Goal: Browse casually: Explore the website without a specific task or goal

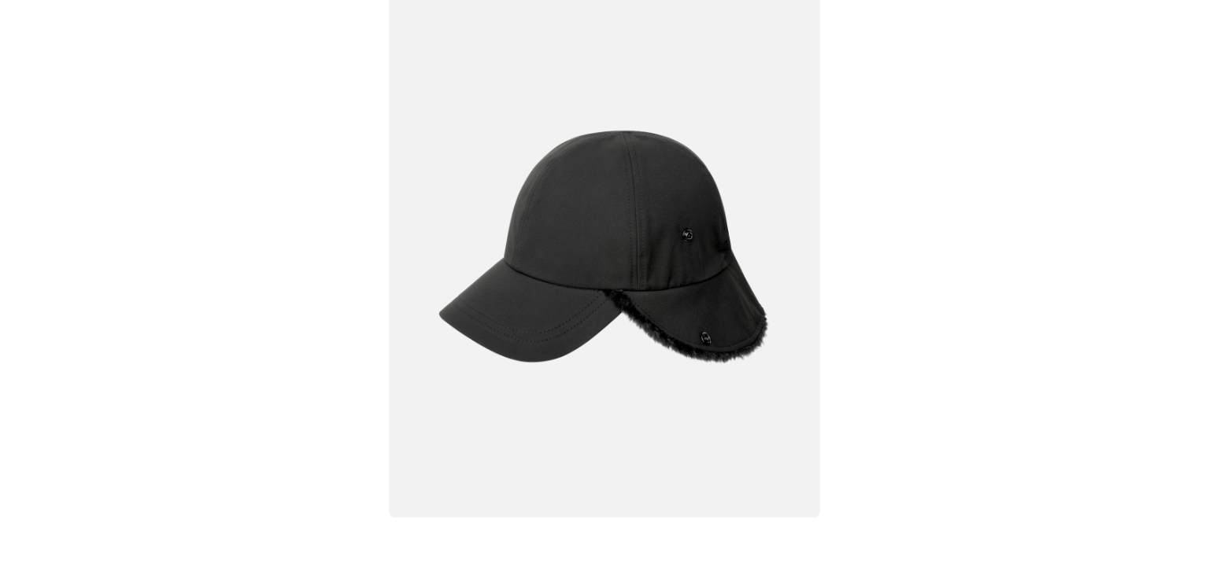
scroll to position [0, 324]
click at [654, 334] on img at bounding box center [604, 247] width 431 height 541
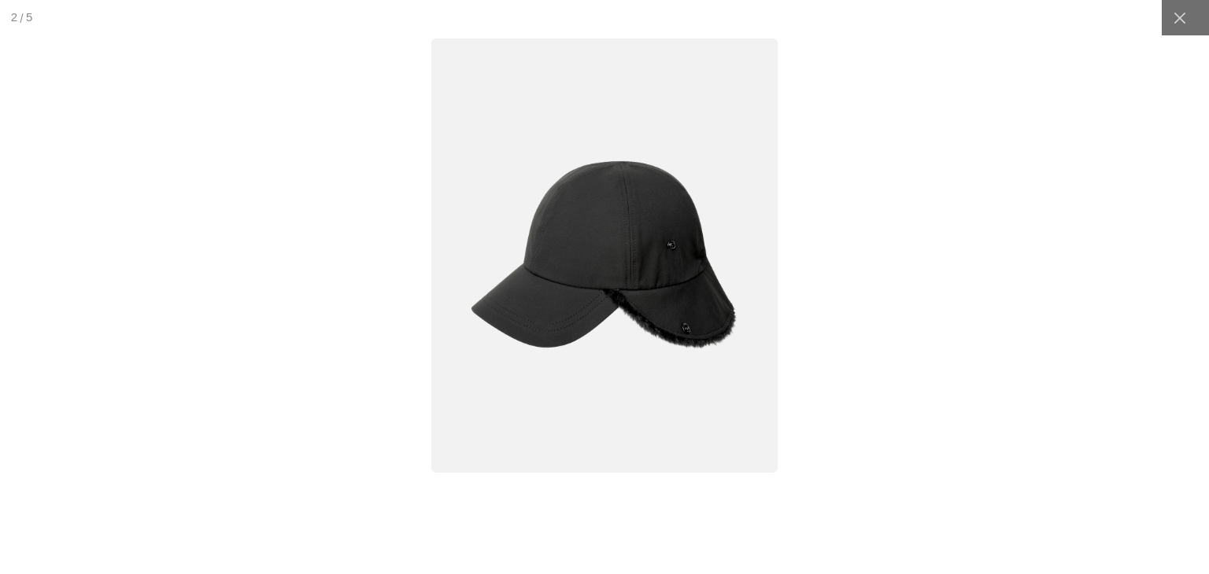
scroll to position [0, 0]
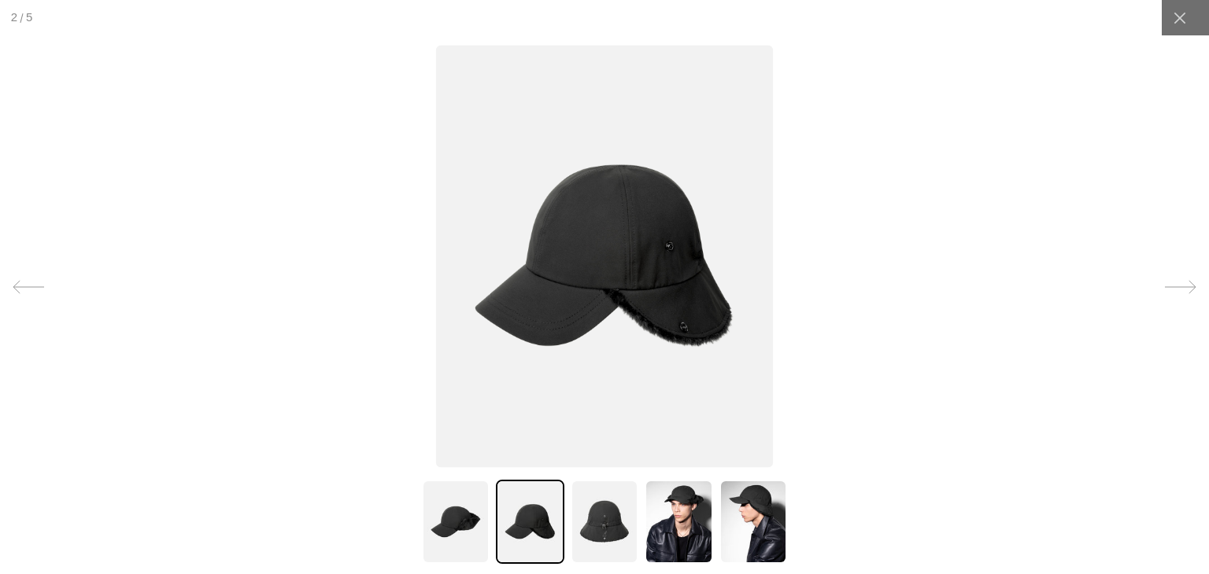
click at [600, 504] on img at bounding box center [605, 522] width 68 height 84
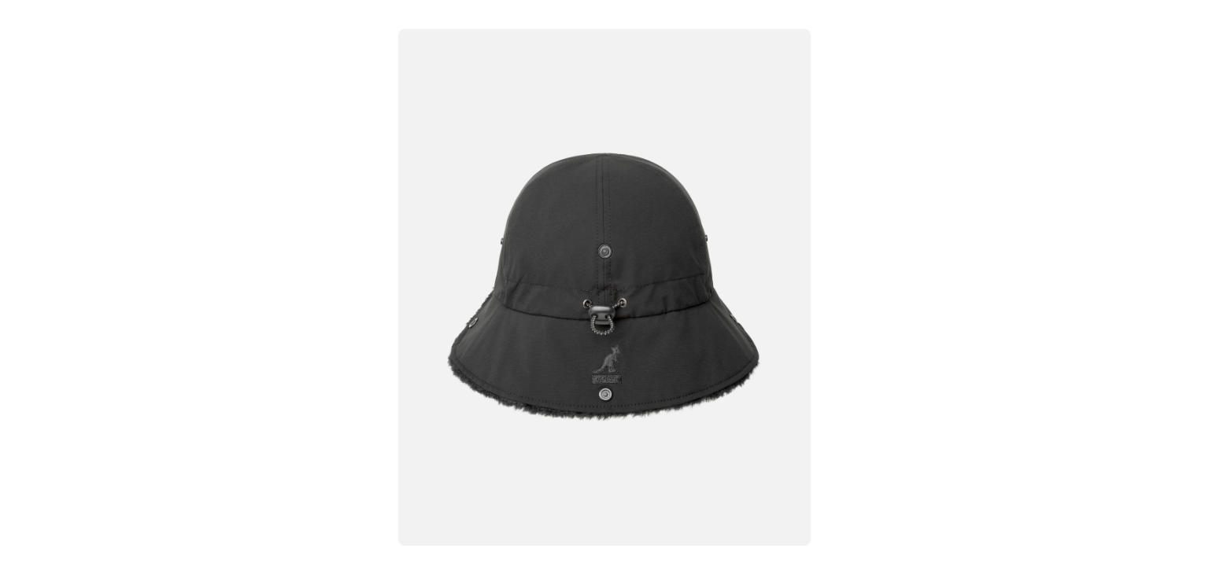
scroll to position [0, 324]
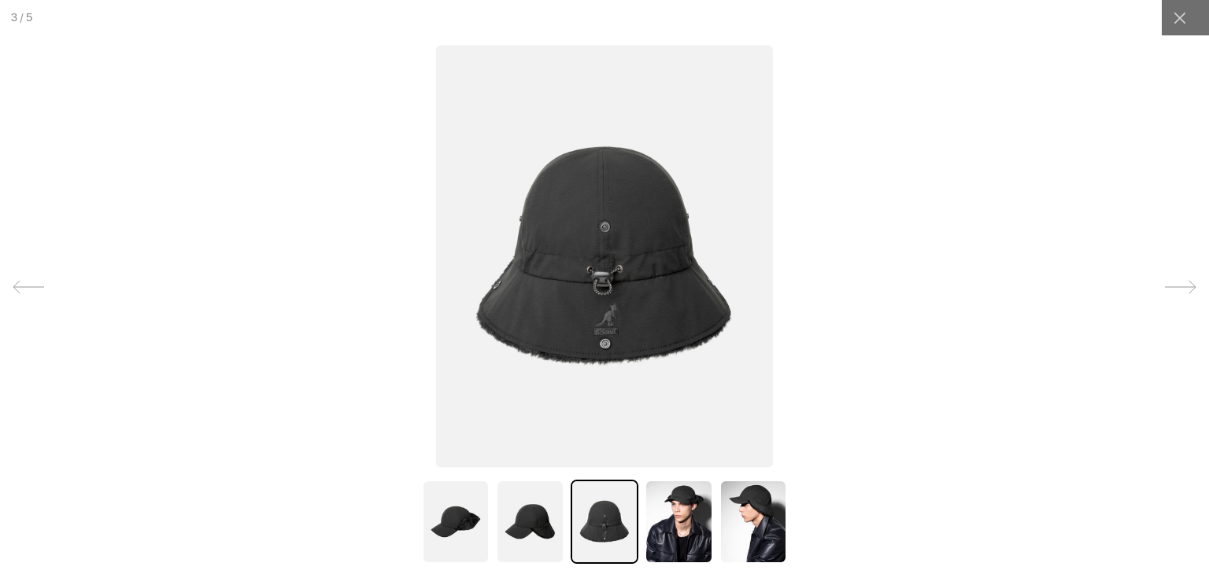
click at [684, 530] on img at bounding box center [678, 522] width 68 height 84
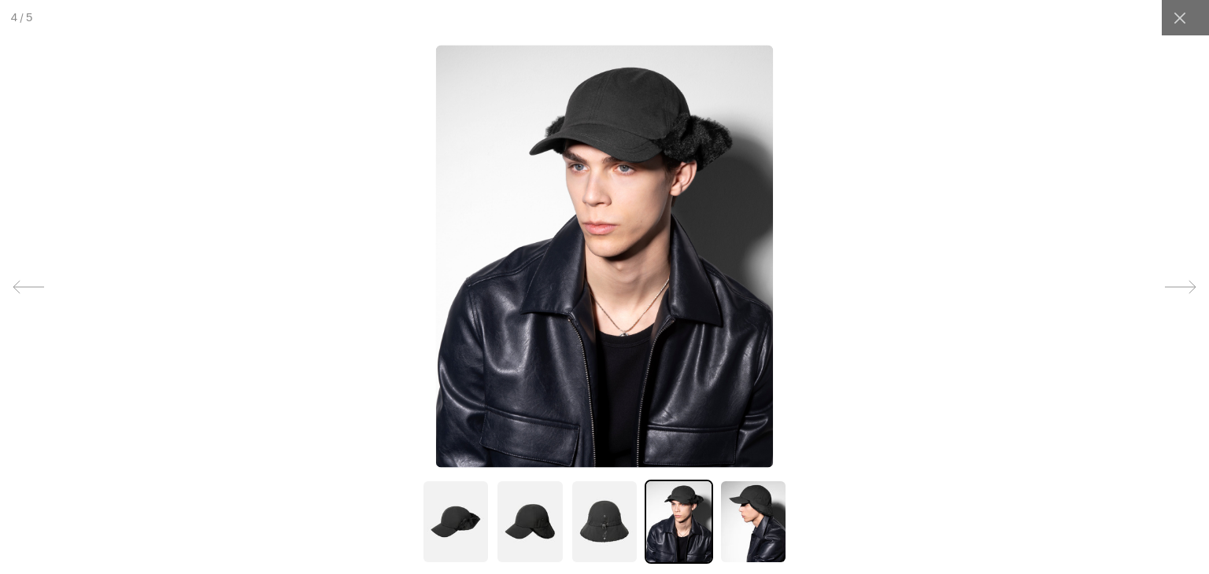
scroll to position [0, 0]
click at [575, 508] on img at bounding box center [605, 522] width 68 height 84
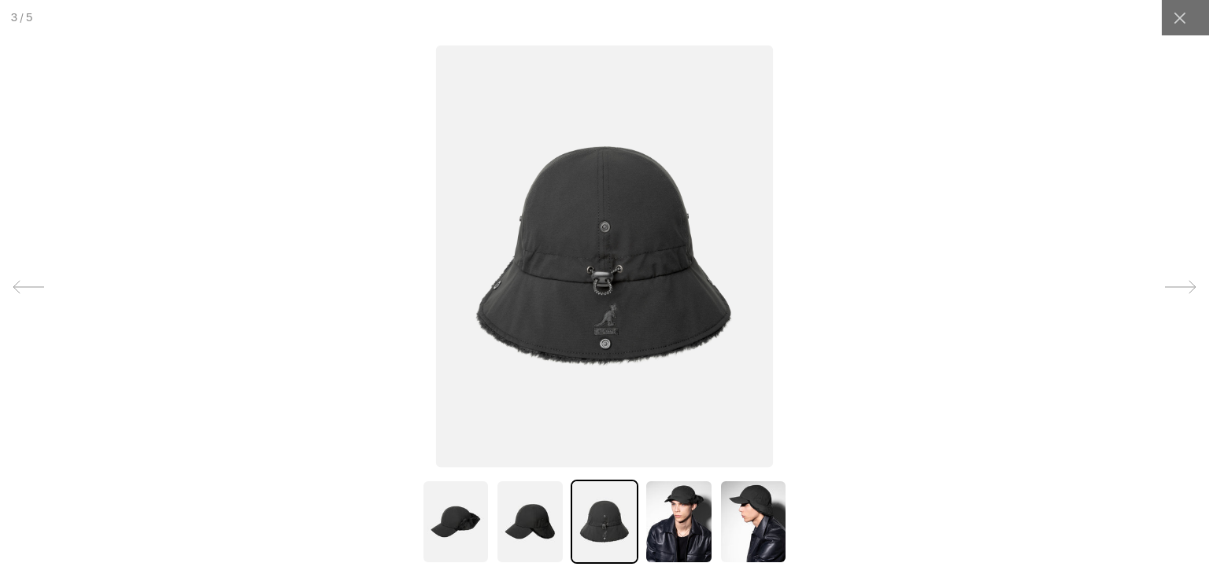
scroll to position [0, 324]
click at [523, 502] on img at bounding box center [530, 522] width 68 height 84
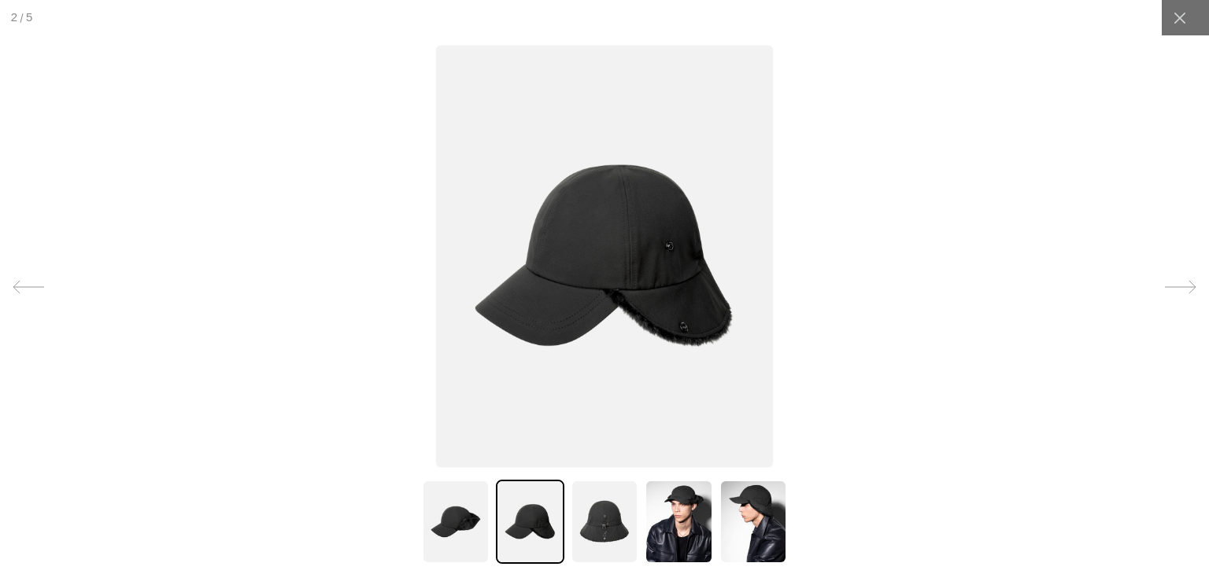
scroll to position [0, 0]
click at [715, 283] on img at bounding box center [604, 256] width 337 height 423
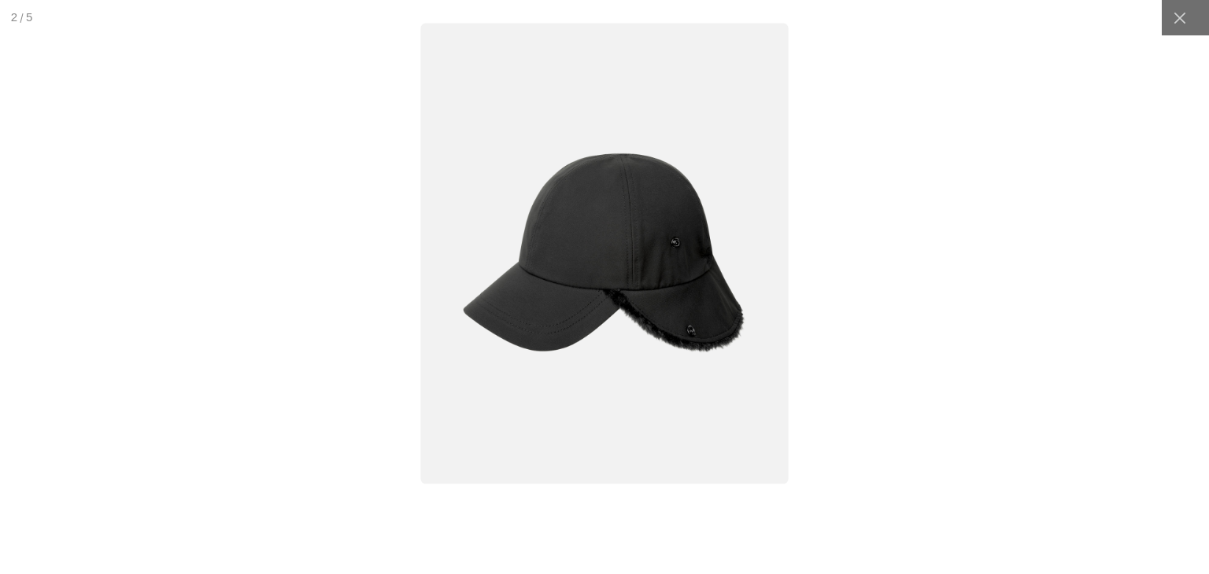
click at [665, 413] on img at bounding box center [604, 253] width 368 height 461
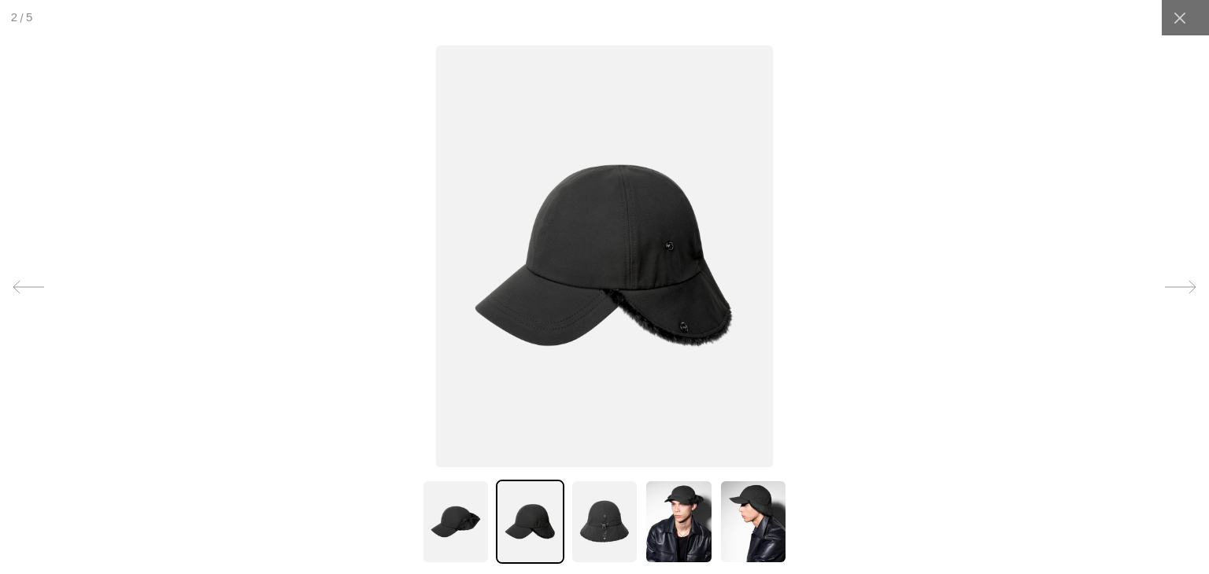
click at [585, 526] on img at bounding box center [605, 522] width 68 height 84
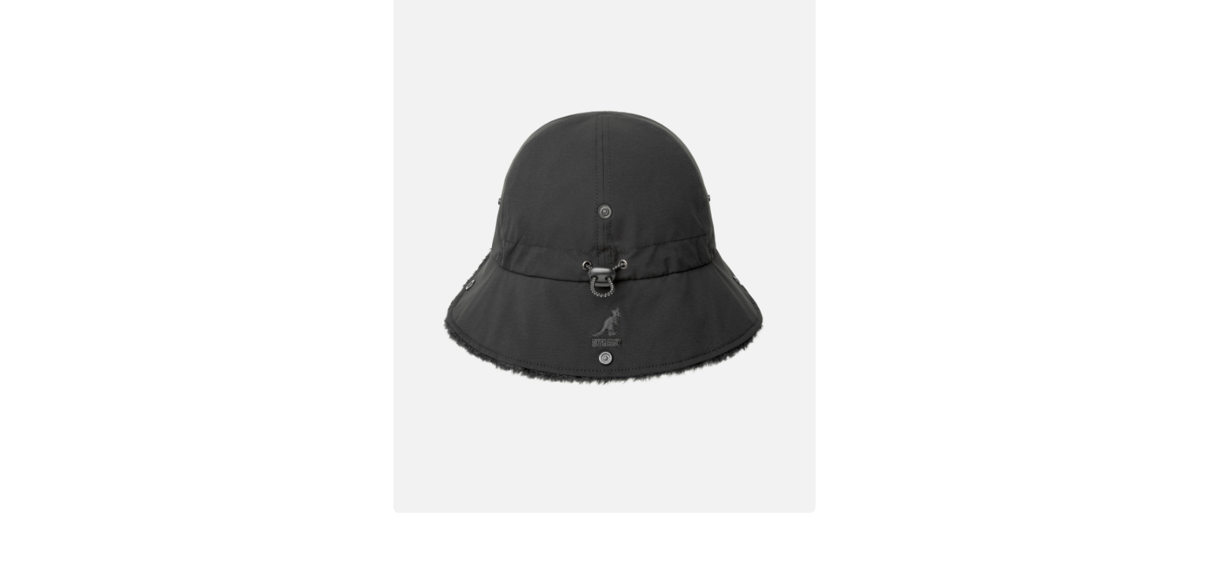
scroll to position [0, 324]
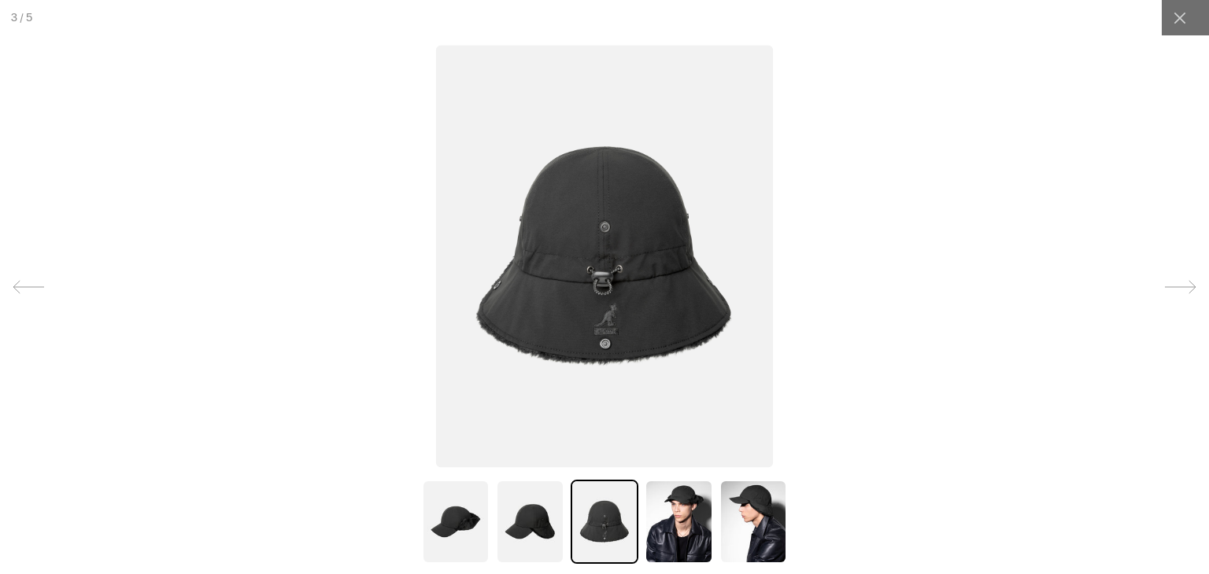
click at [674, 510] on img at bounding box center [678, 522] width 68 height 84
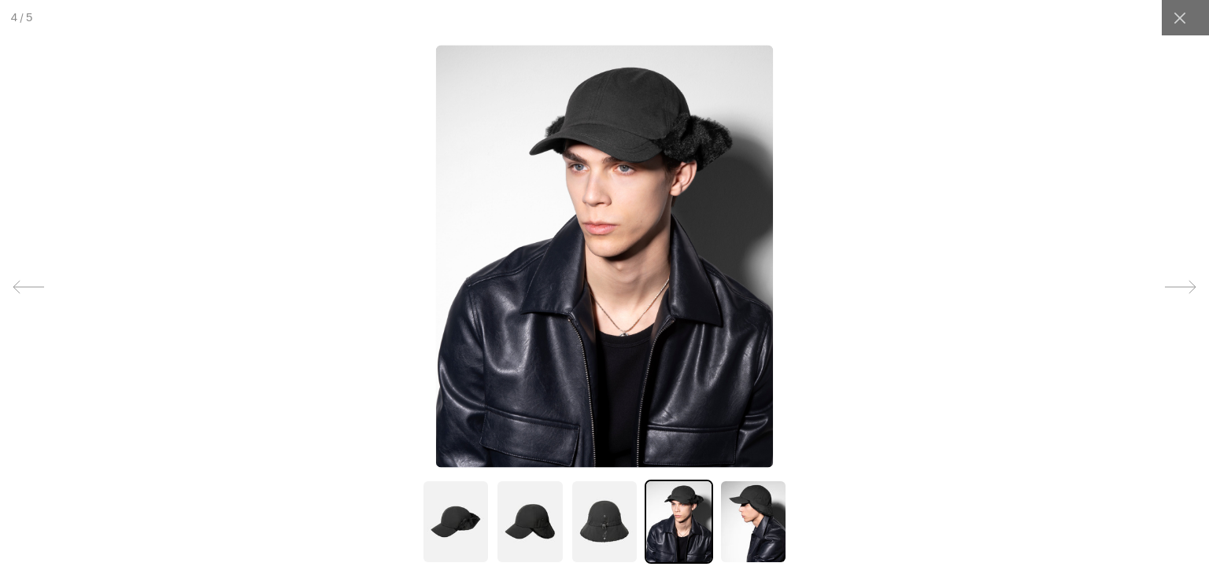
scroll to position [0, 0]
click at [593, 514] on img at bounding box center [605, 522] width 68 height 84
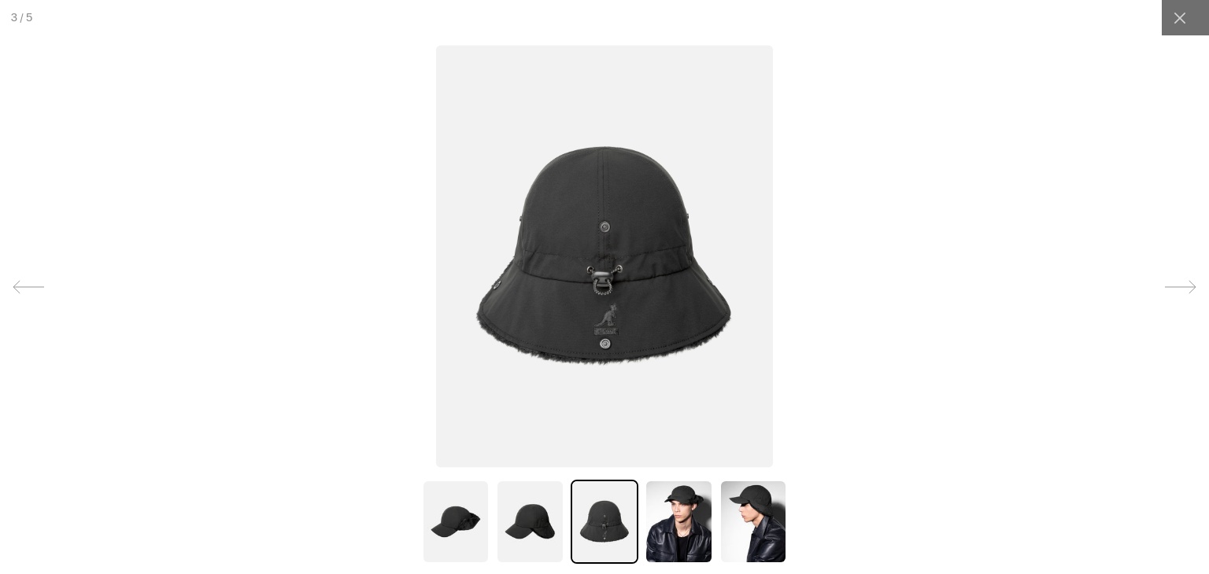
click at [529, 508] on img at bounding box center [530, 522] width 68 height 84
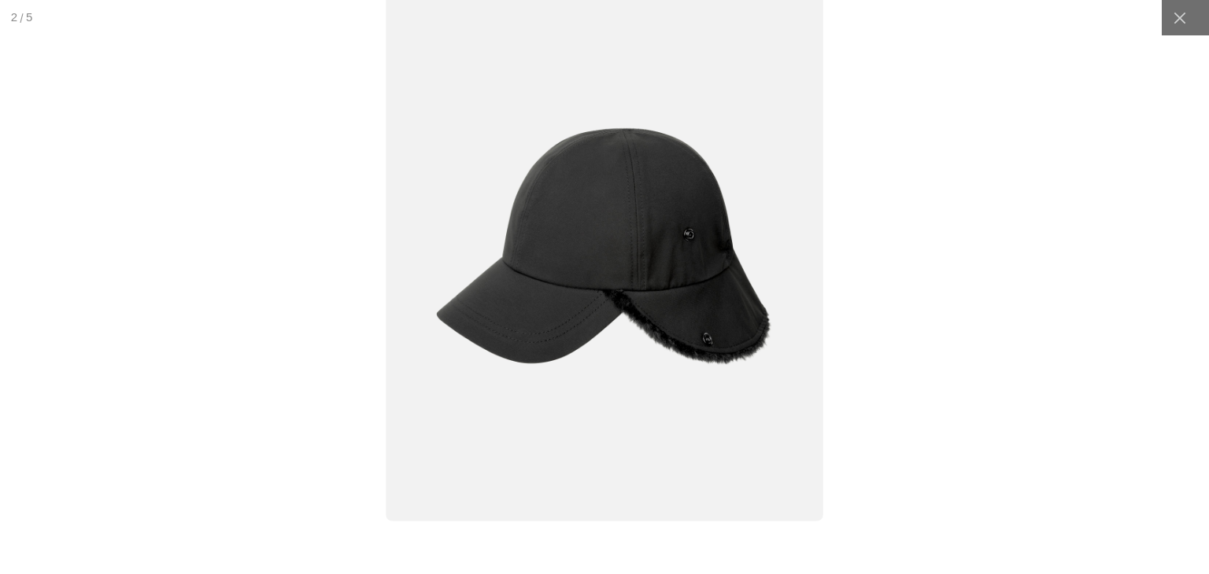
scroll to position [0, 324]
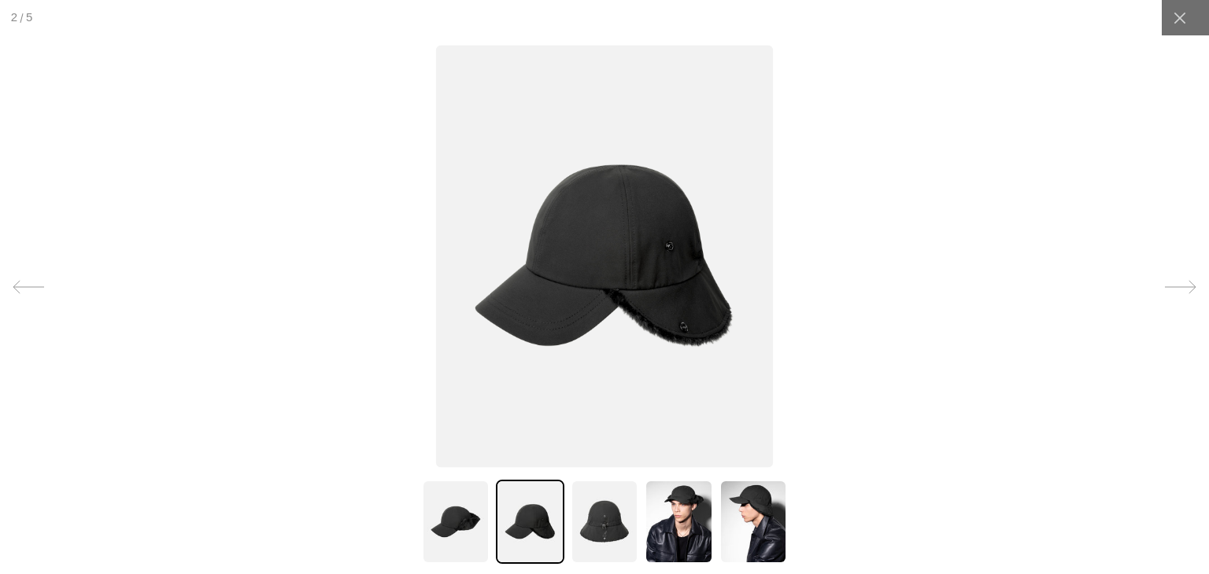
click at [594, 512] on img at bounding box center [605, 522] width 68 height 84
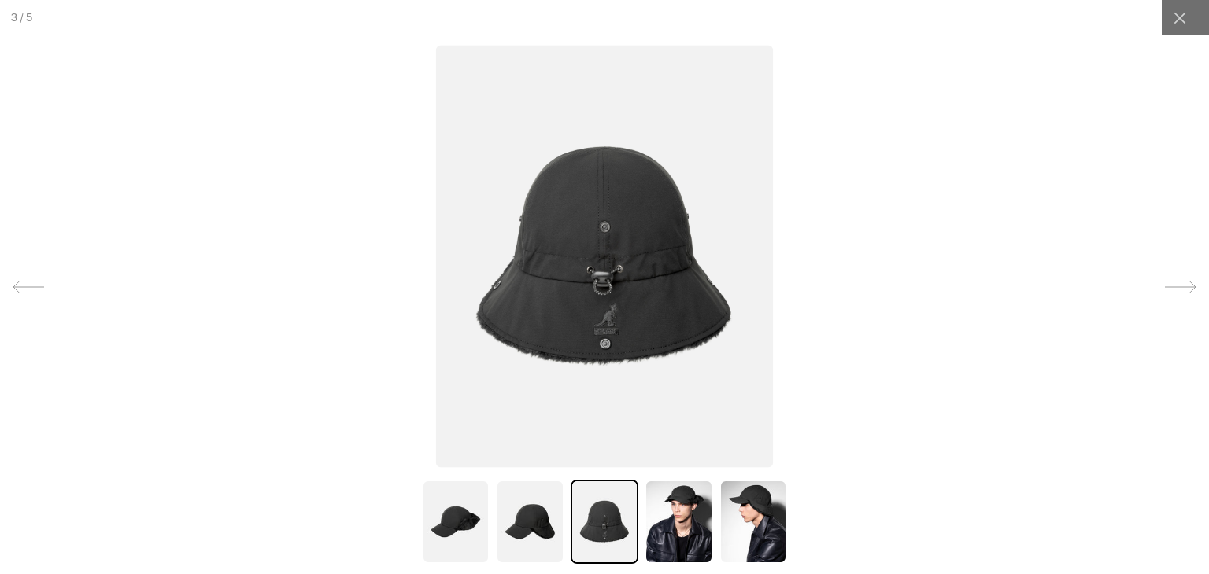
scroll to position [0, 324]
click at [644, 511] on img at bounding box center [678, 522] width 68 height 84
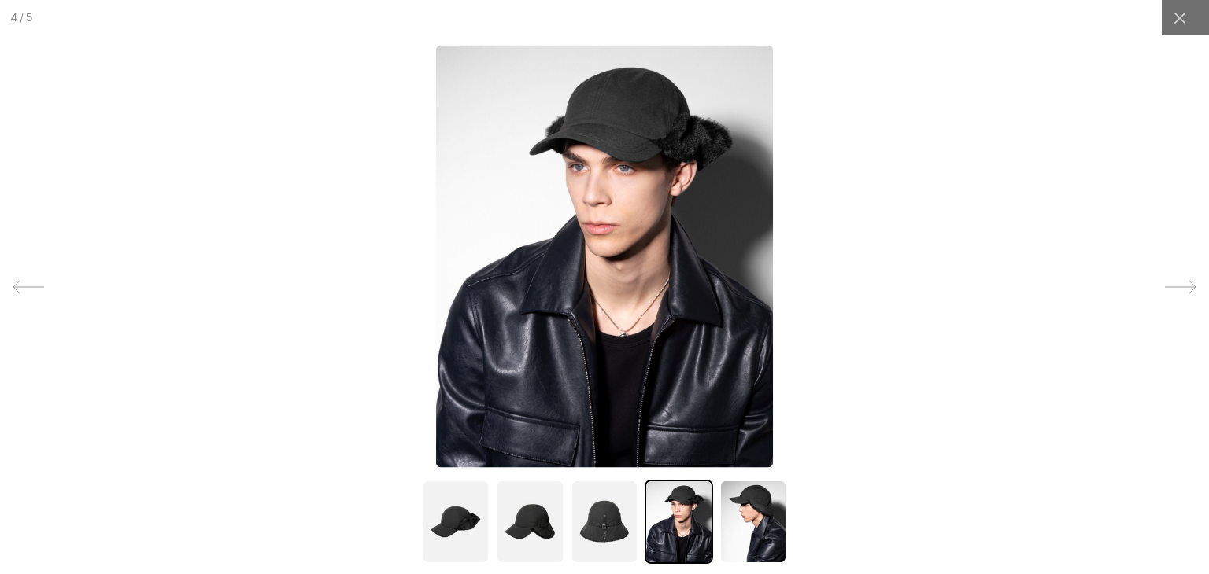
click at [722, 511] on img at bounding box center [753, 522] width 68 height 84
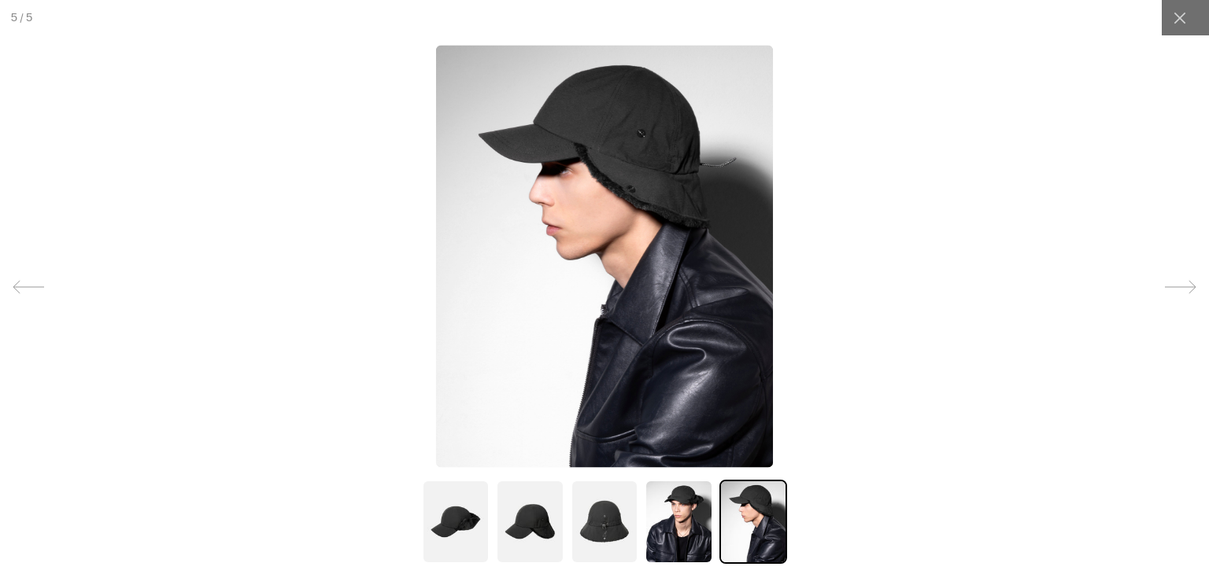
scroll to position [0, 0]
click at [448, 514] on img at bounding box center [456, 522] width 68 height 84
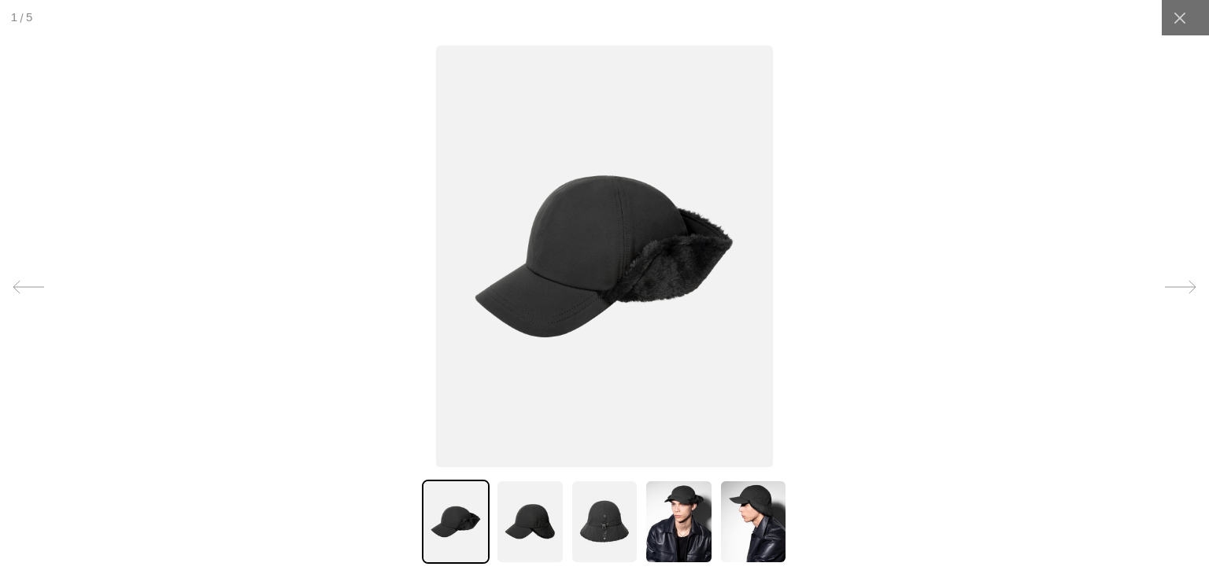
click at [497, 522] on img at bounding box center [530, 522] width 68 height 84
